Goal: Task Accomplishment & Management: Manage account settings

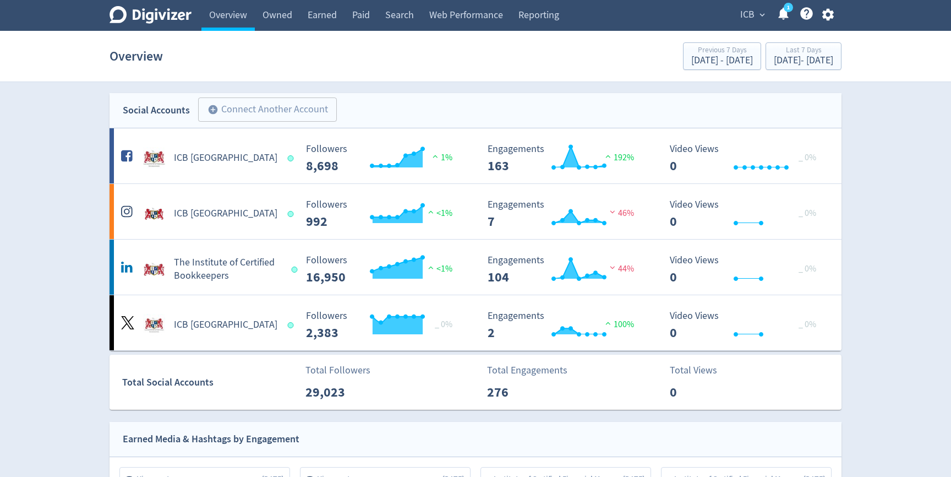
click at [749, 18] on span "ICB" at bounding box center [747, 15] width 14 height 18
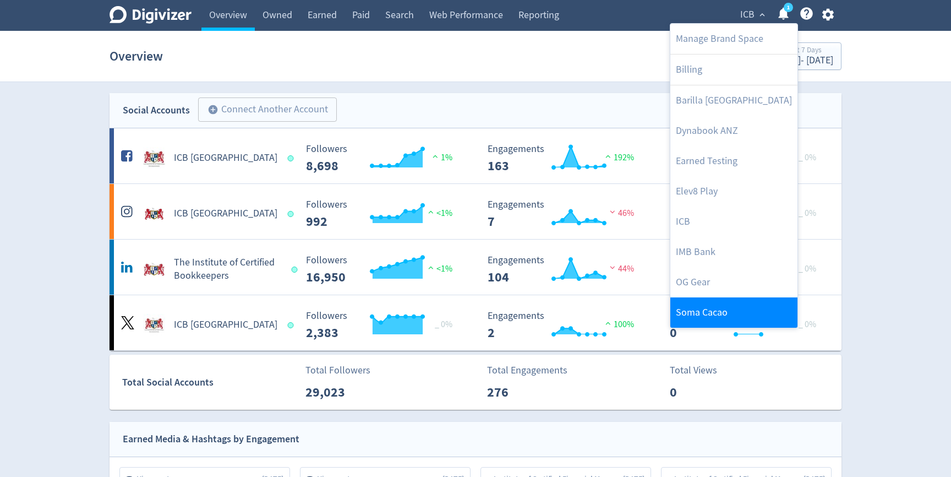
click at [709, 312] on link "Soma Cacao" at bounding box center [733, 312] width 127 height 30
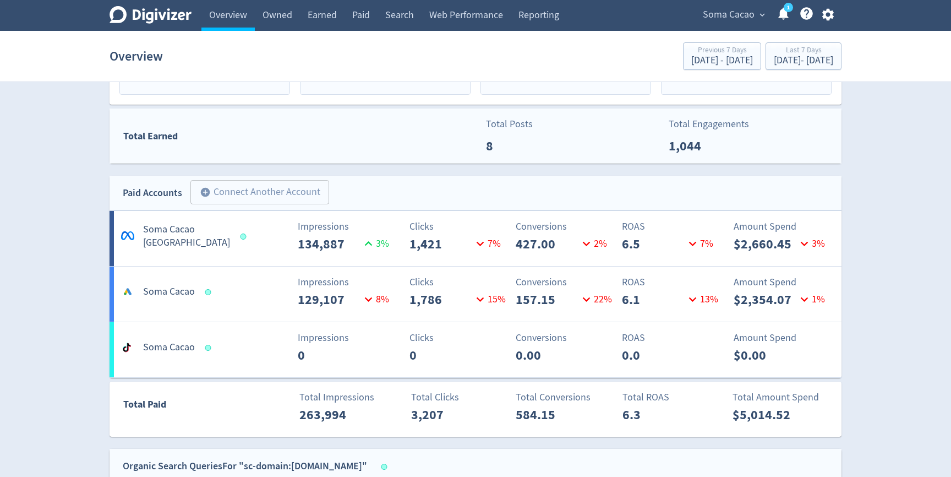
scroll to position [514, 0]
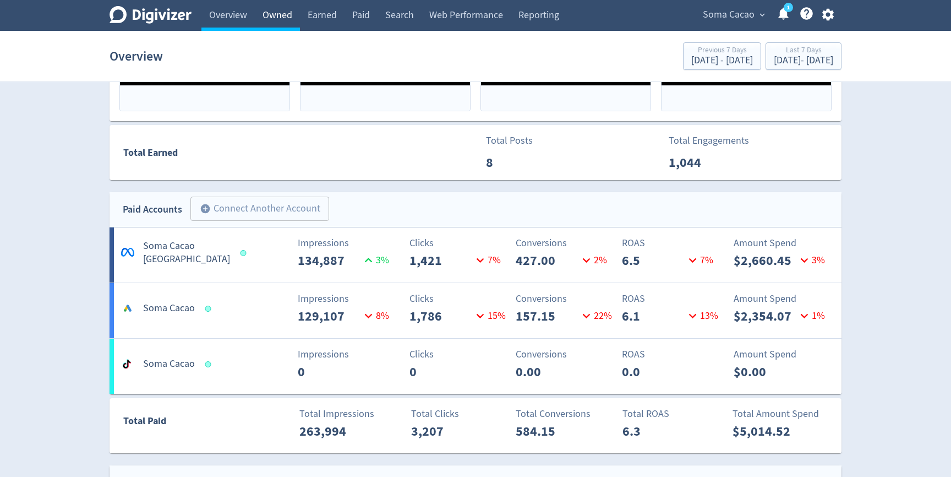
click at [280, 15] on link "Owned" at bounding box center [277, 15] width 45 height 31
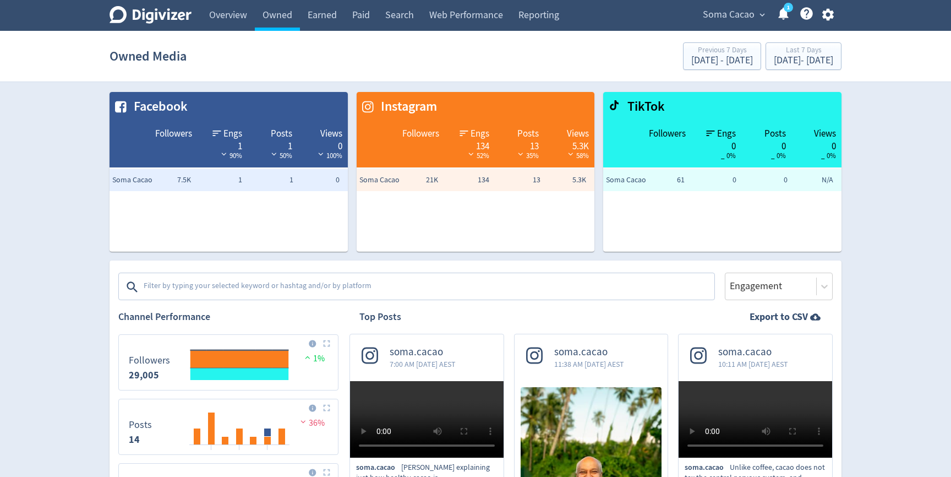
click at [736, 20] on span "Soma Cacao" at bounding box center [729, 15] width 52 height 18
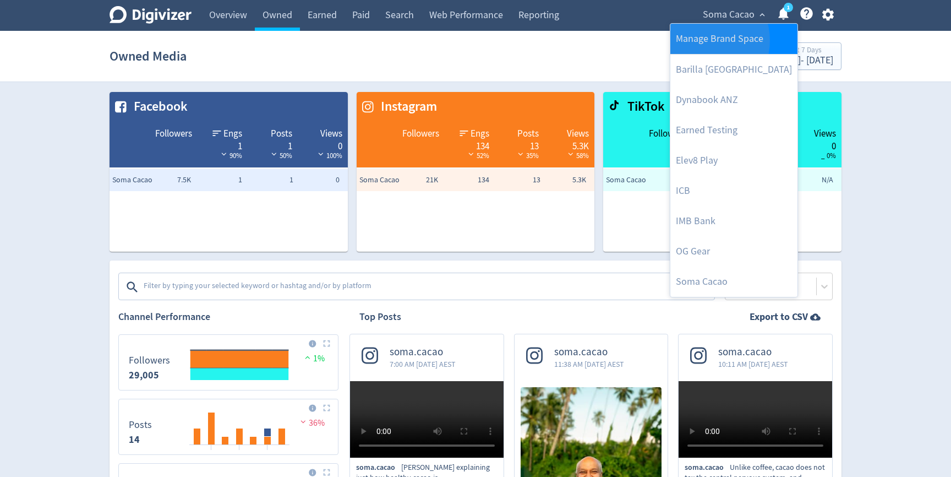
click at [705, 40] on link "Manage Brand Space" at bounding box center [733, 39] width 127 height 30
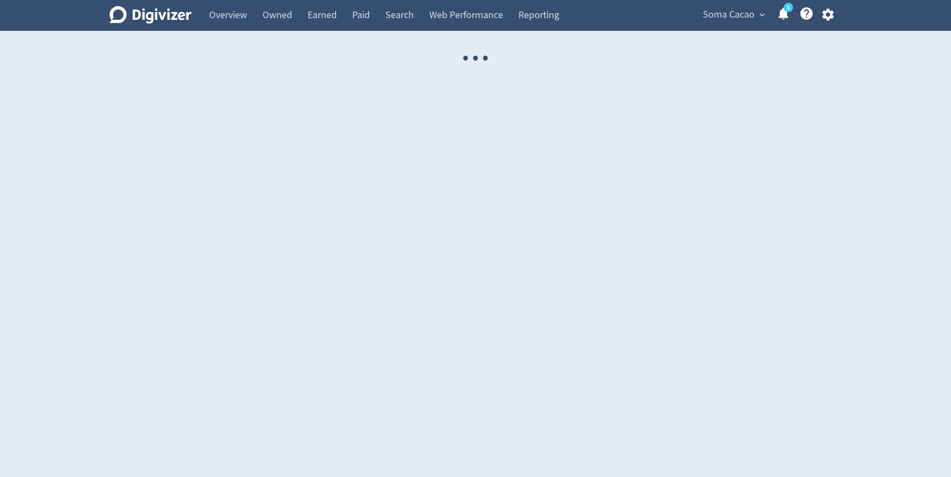
select select "USER"
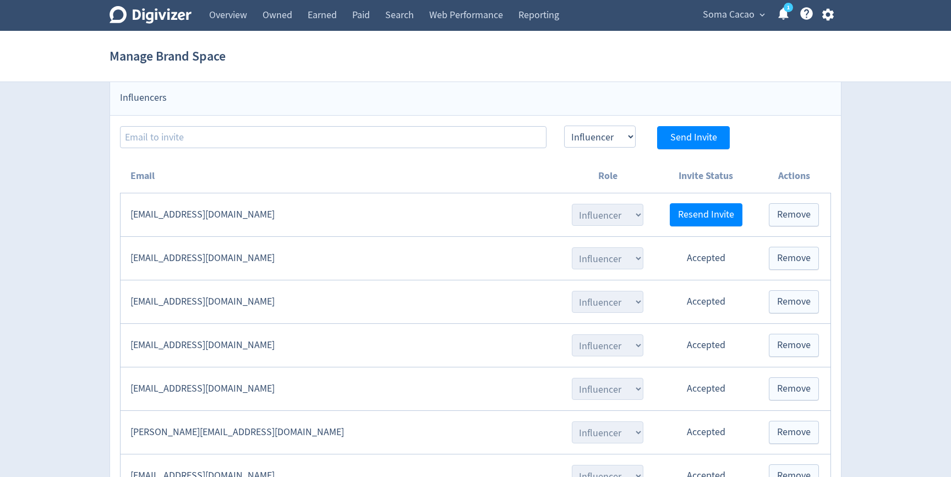
scroll to position [1188, 0]
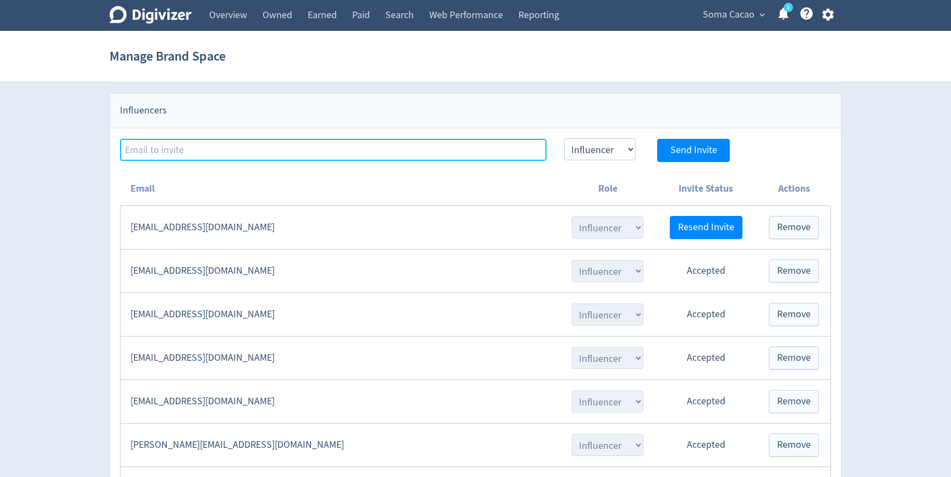
click at [329, 152] on input at bounding box center [333, 150] width 427 height 22
paste input "[EMAIL_ADDRESS][DOMAIN_NAME]"
type input "[EMAIL_ADDRESS][DOMAIN_NAME]"
click at [437, 152] on input "[EMAIL_ADDRESS][DOMAIN_NAME]" at bounding box center [333, 150] width 427 height 22
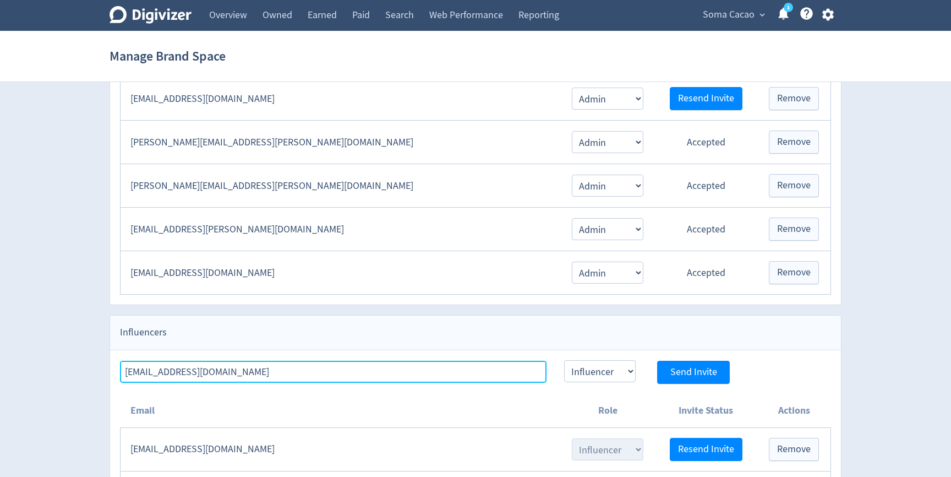
scroll to position [983, 0]
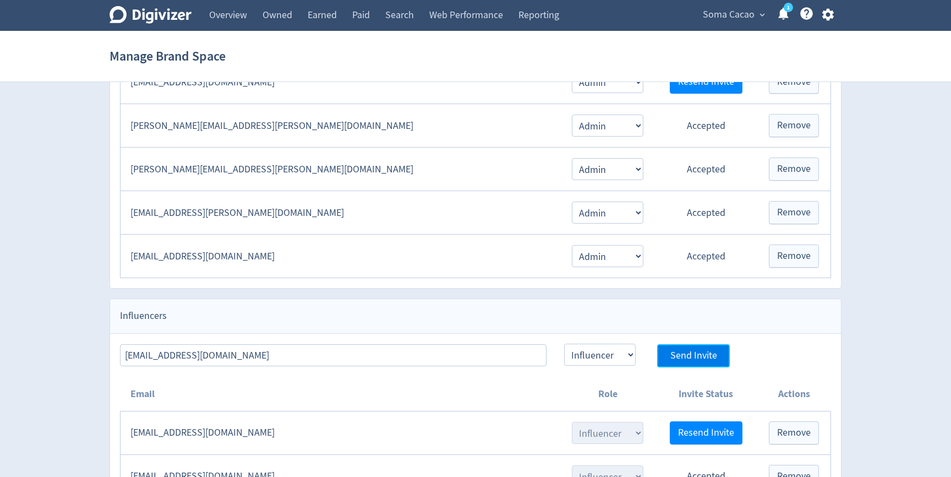
click at [694, 354] on span "Send Invite" at bounding box center [693, 356] width 47 height 10
